Goal: Find specific page/section: Find specific page/section

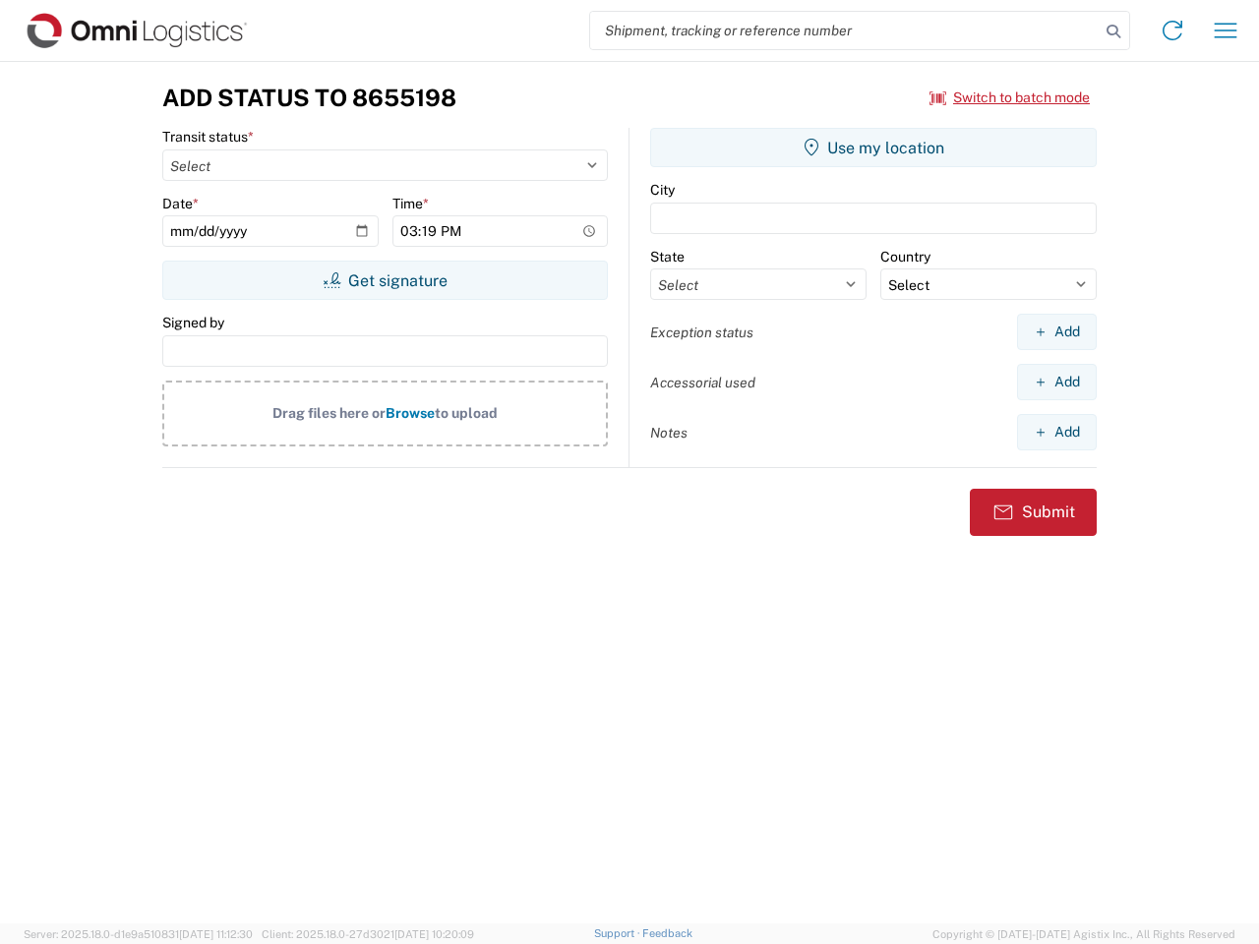
click at [845, 30] on input "search" at bounding box center [844, 30] width 509 height 37
click at [1113, 31] on icon at bounding box center [1113, 32] width 28 height 28
click at [1172, 30] on icon at bounding box center [1171, 30] width 31 height 31
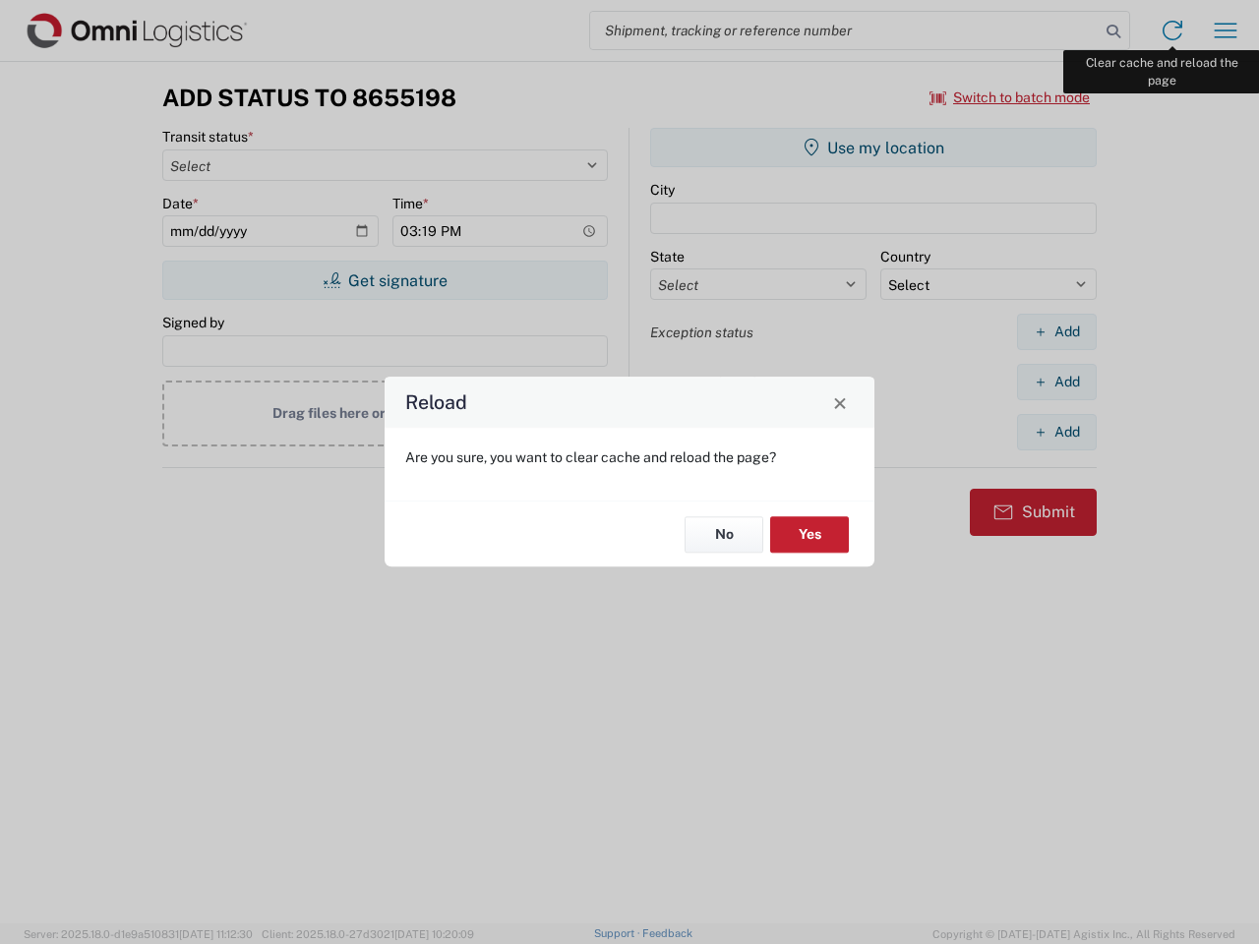
click at [1225, 30] on div "Reload Are you sure, you want to clear cache and reload the page? No Yes" at bounding box center [629, 472] width 1259 height 944
click at [1010, 97] on div "Reload Are you sure, you want to clear cache and reload the page? No Yes" at bounding box center [629, 472] width 1259 height 944
click at [384, 280] on div "Reload Are you sure, you want to clear cache and reload the page? No Yes" at bounding box center [629, 472] width 1259 height 944
click at [873, 148] on div "Reload Are you sure, you want to clear cache and reload the page? No Yes" at bounding box center [629, 472] width 1259 height 944
click at [1056, 331] on div "Reload Are you sure, you want to clear cache and reload the page? No Yes" at bounding box center [629, 472] width 1259 height 944
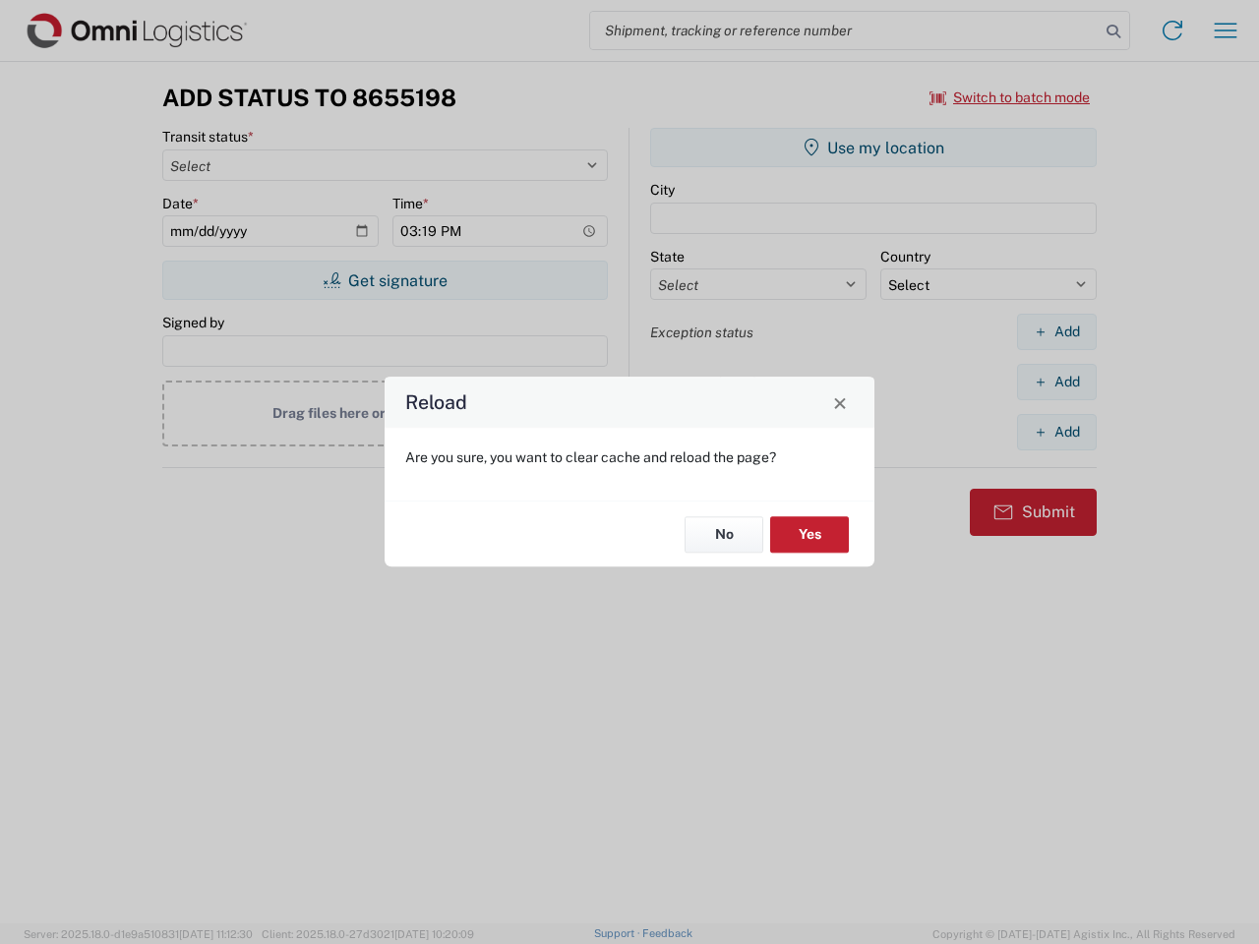
click at [1056, 382] on div "Reload Are you sure, you want to clear cache and reload the page? No Yes" at bounding box center [629, 472] width 1259 height 944
click at [1056, 432] on div "Reload Are you sure, you want to clear cache and reload the page? No Yes" at bounding box center [629, 472] width 1259 height 944
